Goal: Information Seeking & Learning: Learn about a topic

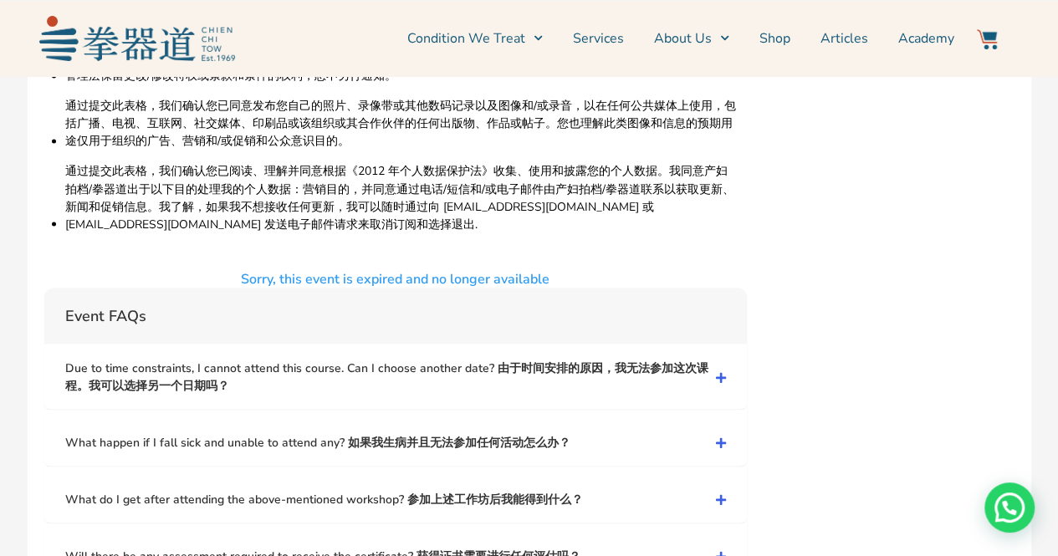
scroll to position [4600, 0]
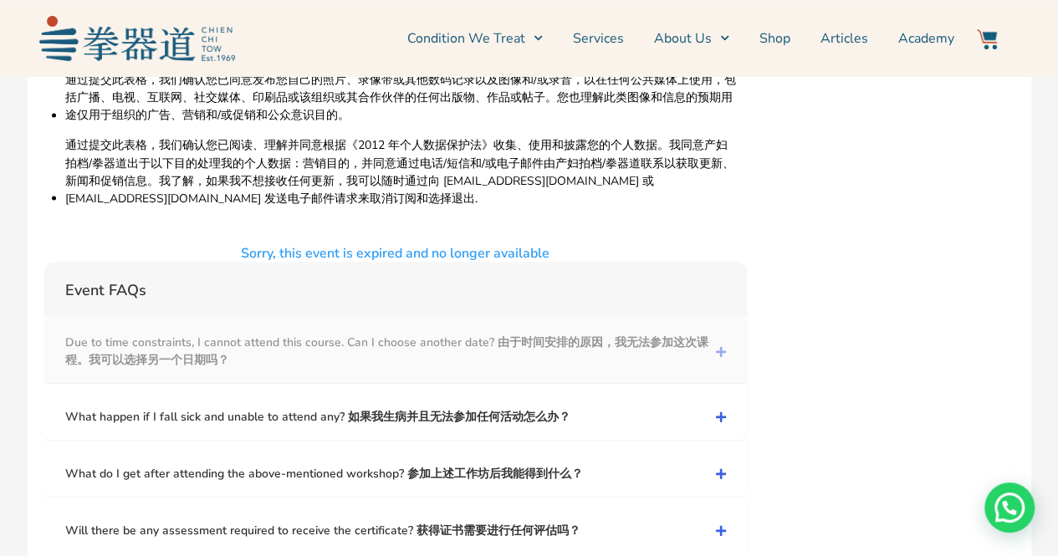
click at [719, 345] on icon at bounding box center [721, 351] width 10 height 12
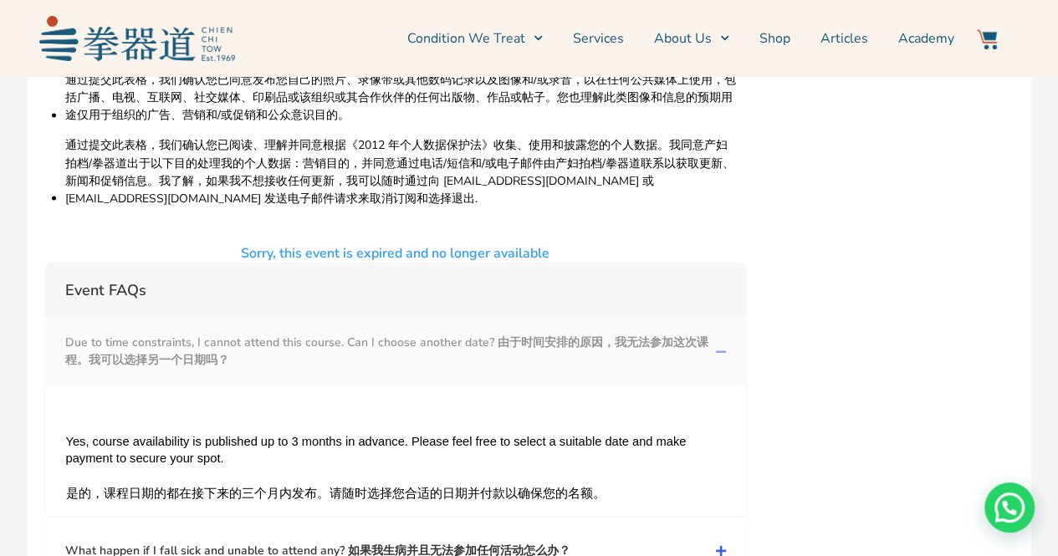
scroll to position [4684, 0]
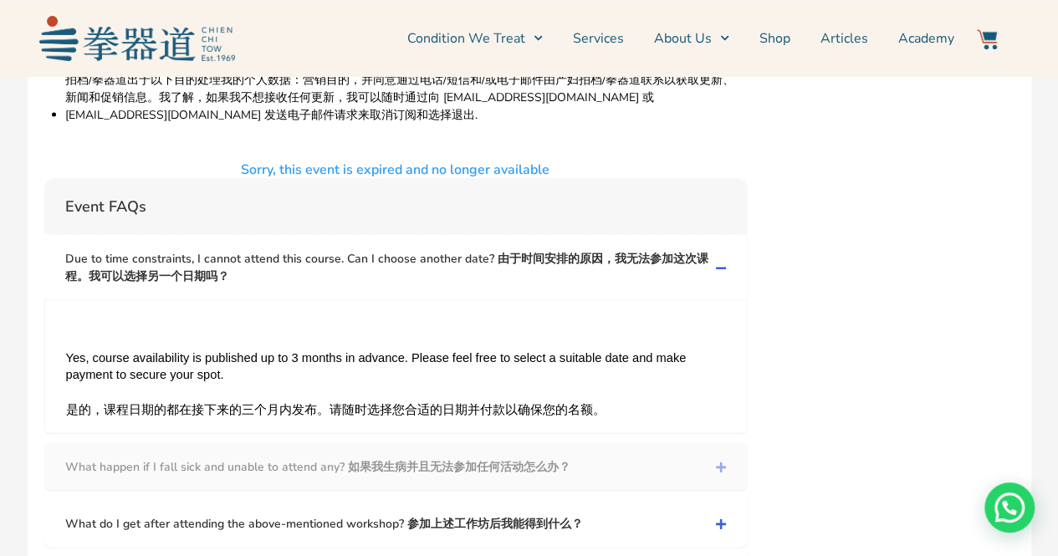
click at [721, 442] on link "What happen if I fall sick and unable to attend any? 如果我生病并且无法参加任何活动怎么办？" at bounding box center [395, 466] width 703 height 48
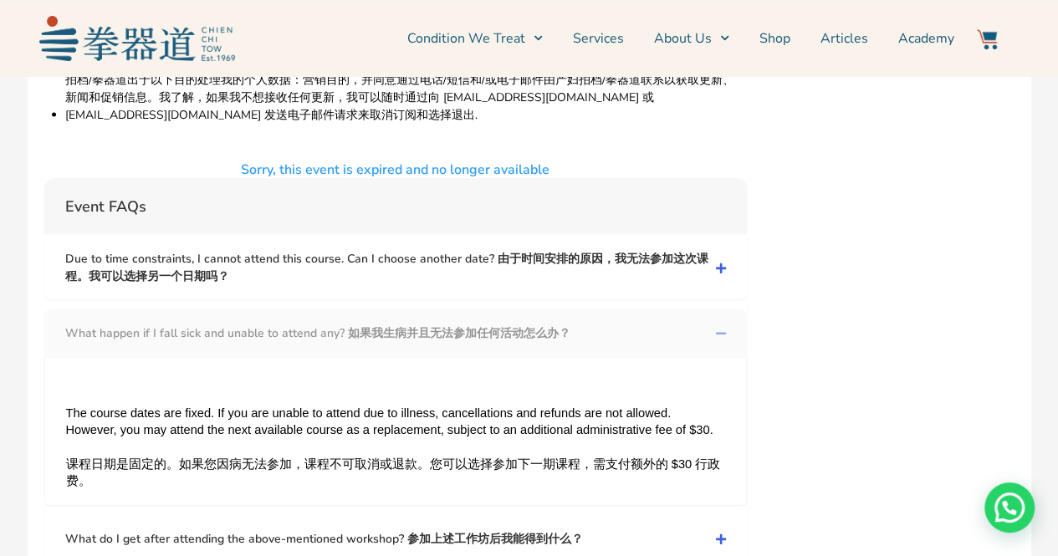
scroll to position [4767, 0]
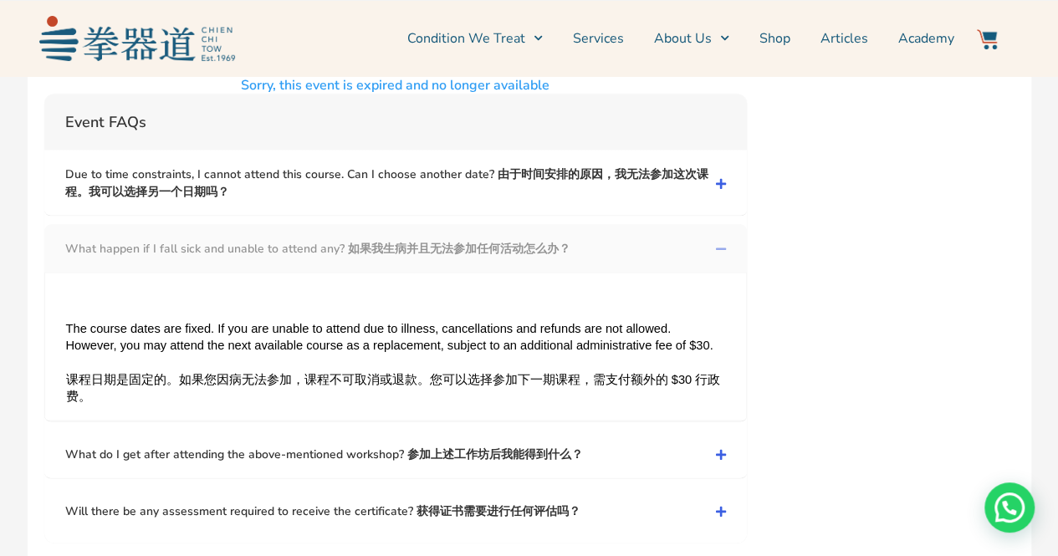
click at [721, 449] on icon at bounding box center [721, 455] width 10 height 12
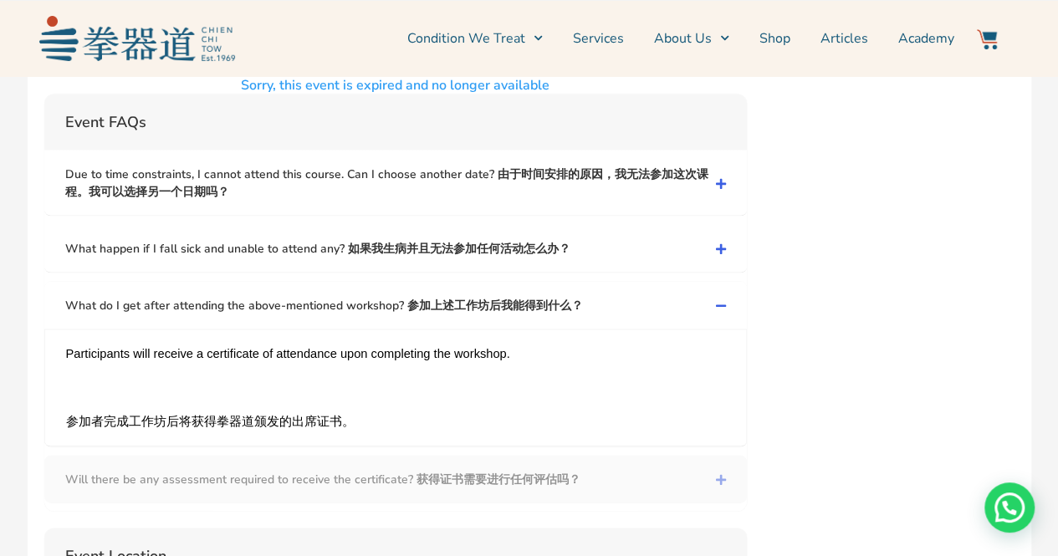
click at [723, 474] on icon at bounding box center [721, 480] width 10 height 12
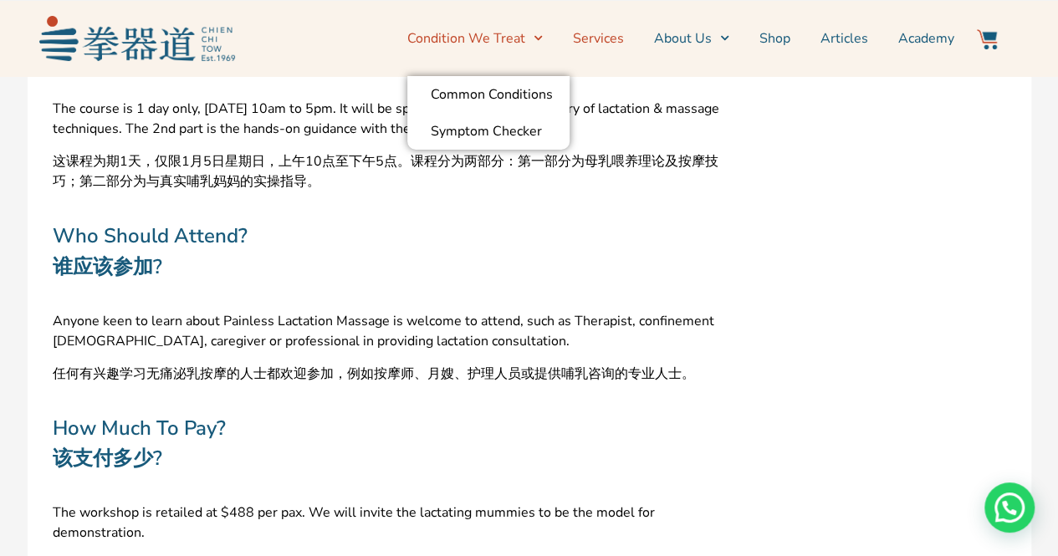
scroll to position [1338, 0]
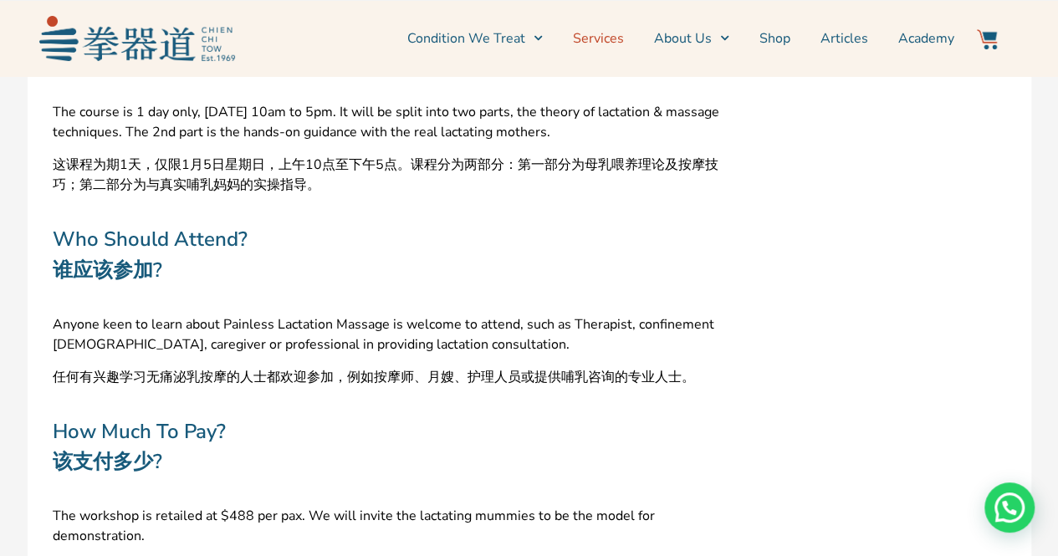
click at [609, 43] on link "Services" at bounding box center [598, 39] width 51 height 42
click at [613, 38] on link "Services" at bounding box center [598, 39] width 51 height 42
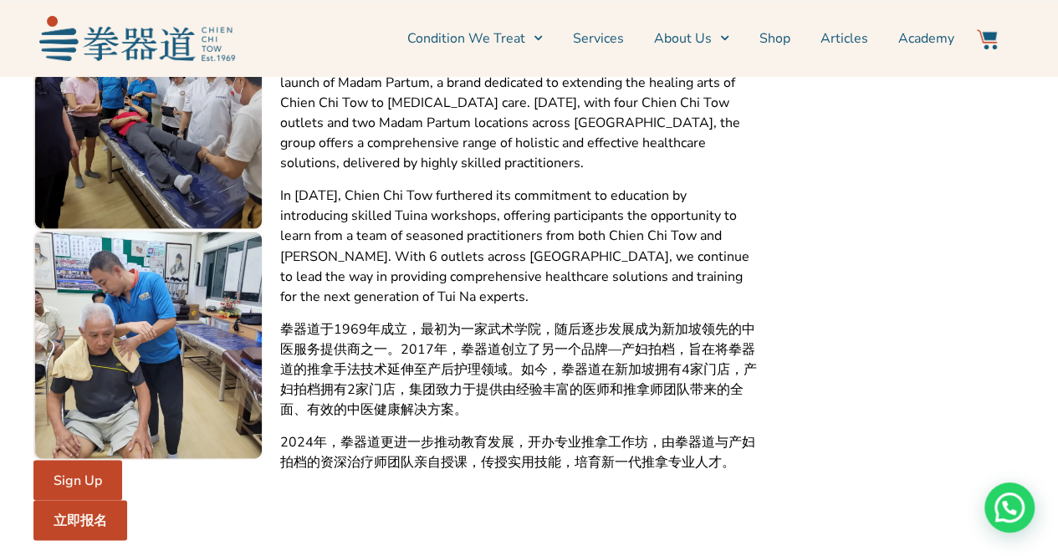
scroll to position [4851, 0]
